Goal: Find specific page/section: Find specific page/section

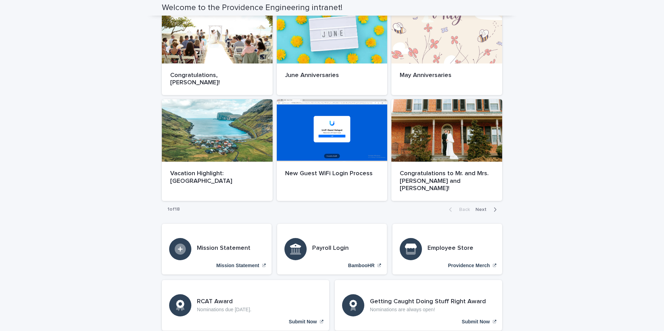
scroll to position [372, 0]
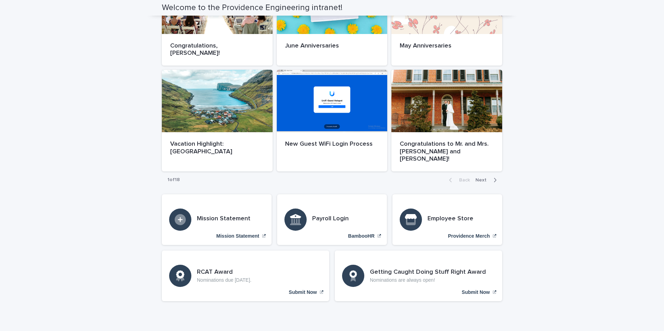
drag, startPoint x: 657, startPoint y: 239, endPoint x: 657, endPoint y: 234, distance: 4.9
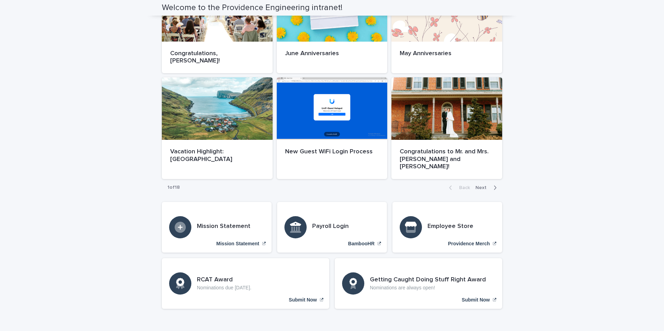
scroll to position [0, 0]
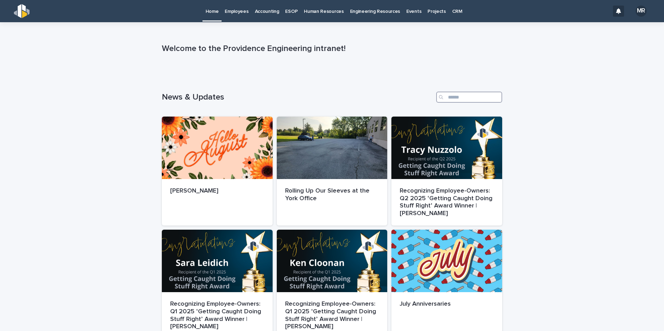
click at [468, 97] on input "Search" at bounding box center [469, 97] width 66 height 11
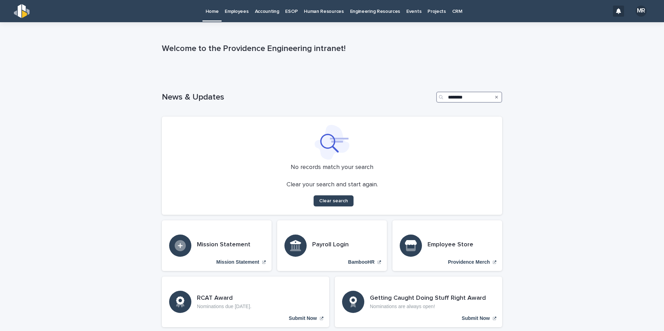
type input "********"
click at [535, 108] on div "Loading... Saving… Loading... Saving… Welcome to the Providence Engineering int…" at bounding box center [332, 194] width 664 height 345
click at [232, 14] on p "Employees" at bounding box center [237, 7] width 24 height 15
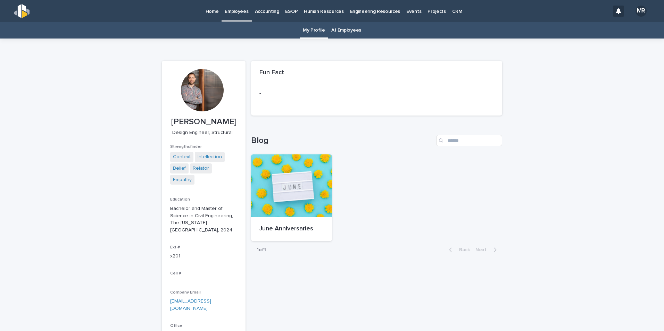
click at [266, 9] on p "Accounting" at bounding box center [267, 7] width 24 height 15
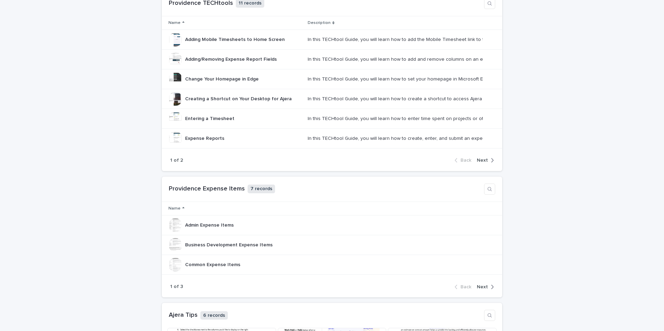
scroll to position [290, 0]
click at [485, 162] on span "Next" at bounding box center [482, 161] width 11 height 5
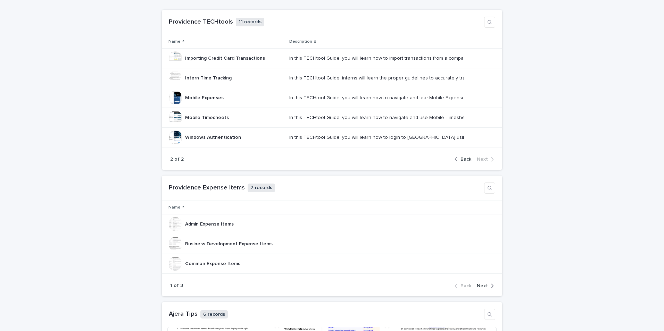
scroll to position [0, 0]
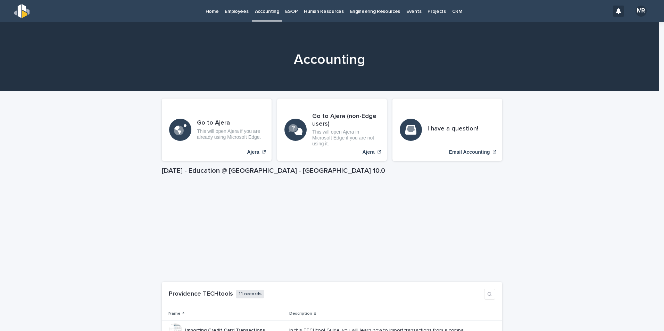
click at [331, 11] on p "Human Resources" at bounding box center [324, 7] width 40 height 15
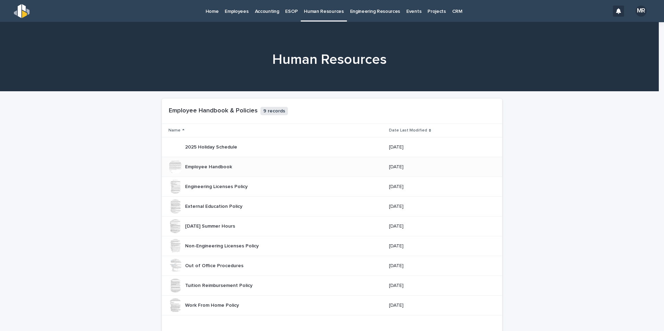
scroll to position [35, 0]
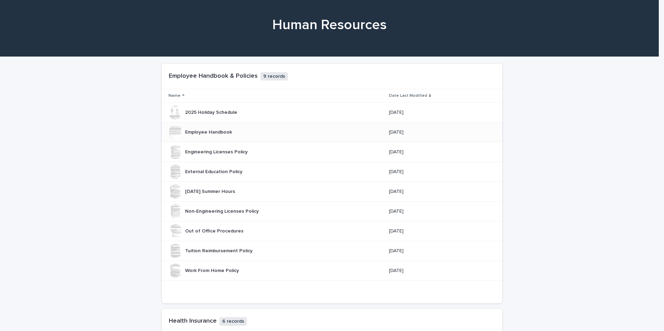
click at [221, 131] on p "Employee Handbook" at bounding box center [209, 131] width 48 height 7
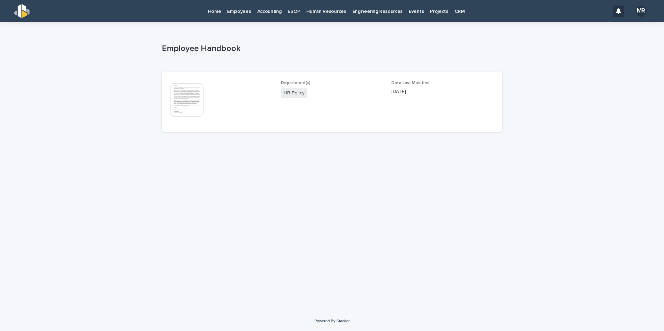
click at [200, 101] on img at bounding box center [186, 99] width 33 height 33
